Goal: Check status: Check status

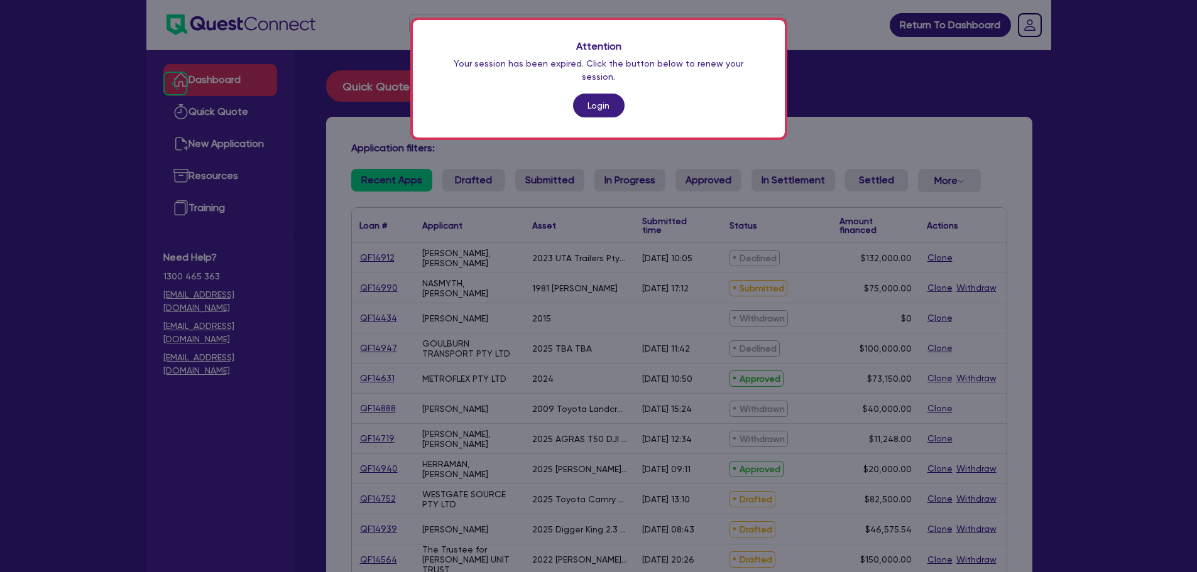
scroll to position [222, 0]
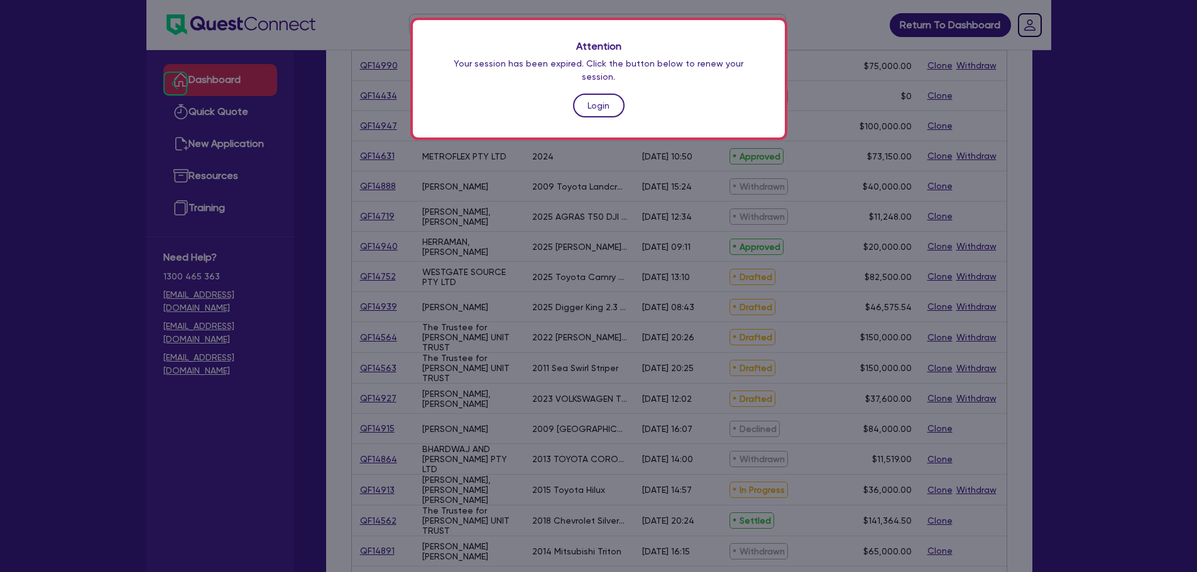
click at [590, 94] on link "Login" at bounding box center [599, 106] width 52 height 24
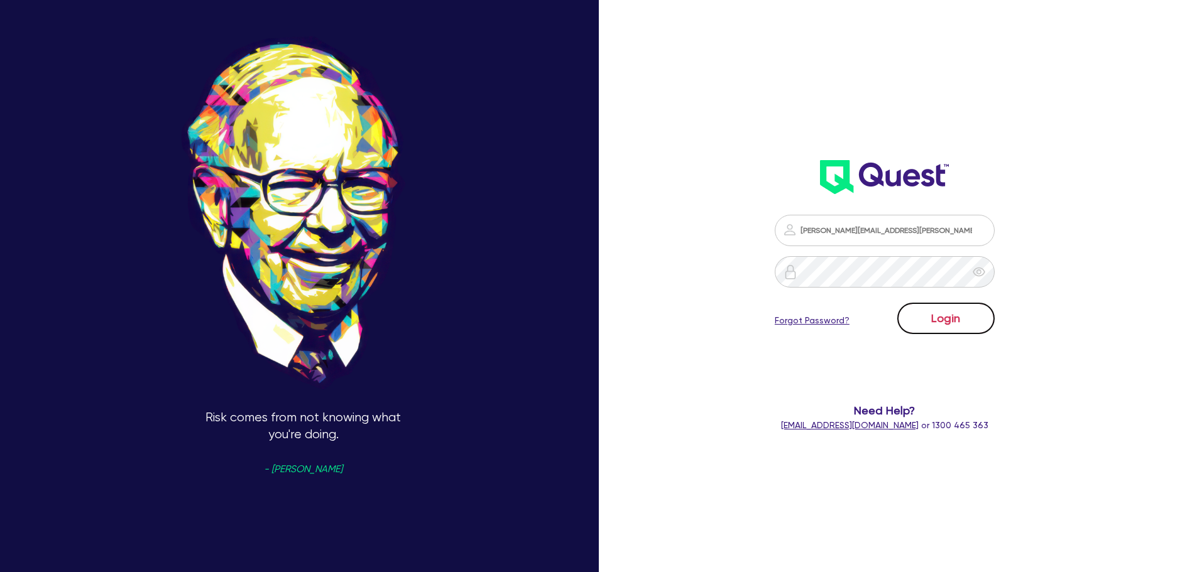
click at [932, 316] on button "Login" at bounding box center [945, 318] width 97 height 31
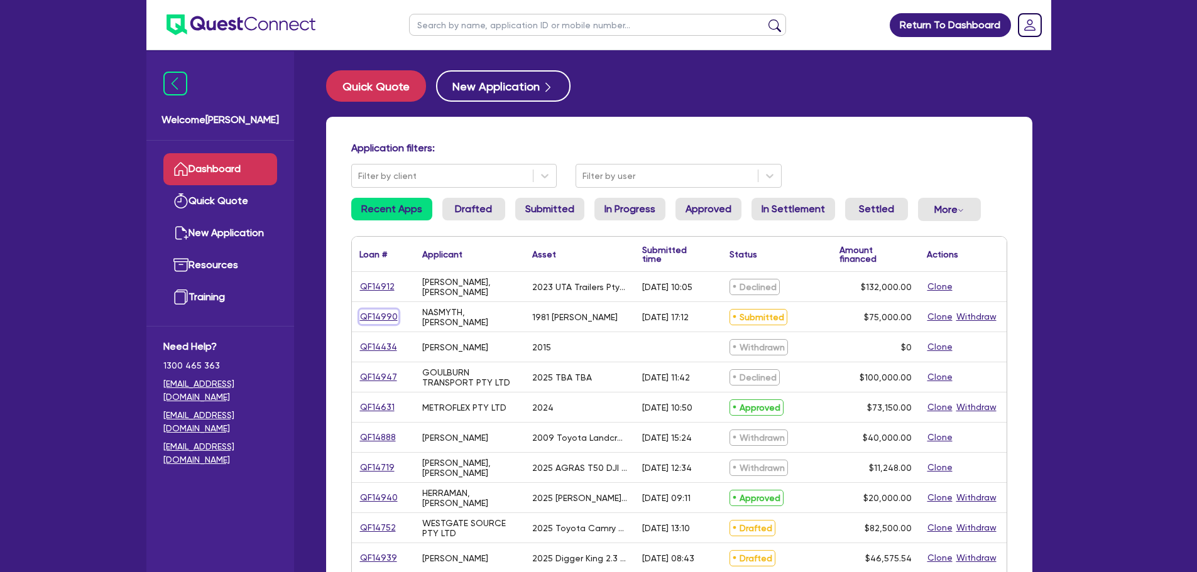
click at [361, 320] on link "QF14990" at bounding box center [378, 317] width 39 height 14
select select "PRIMARY_ASSETS"
select select "HEAVY_TRUCKS"
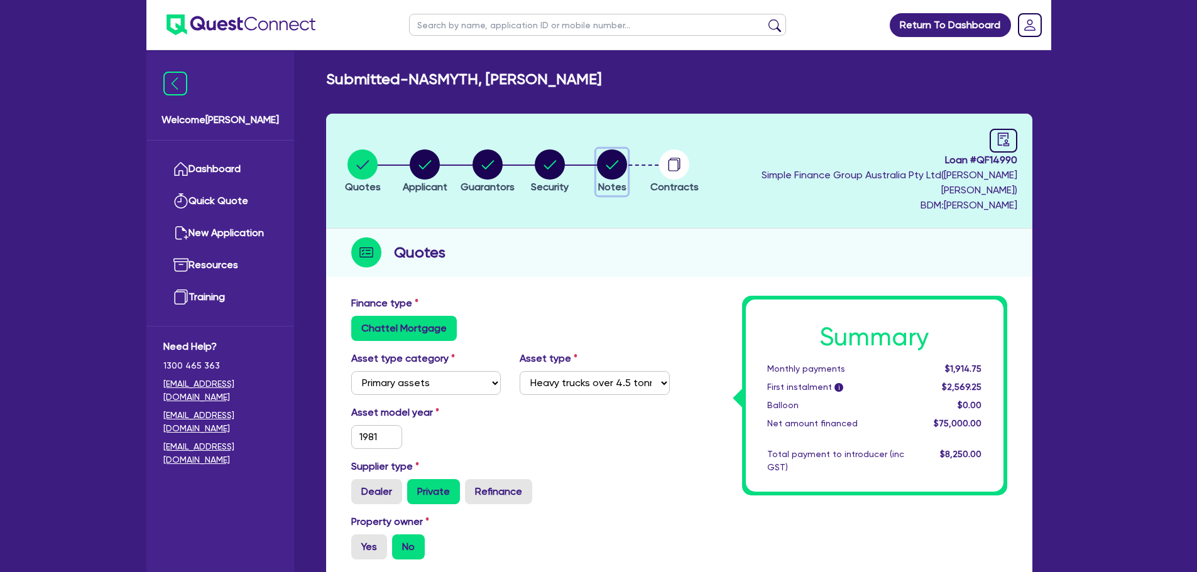
click at [626, 160] on circle "button" at bounding box center [612, 165] width 30 height 30
select select "Quest Finance - Own Book"
